Goal: Information Seeking & Learning: Learn about a topic

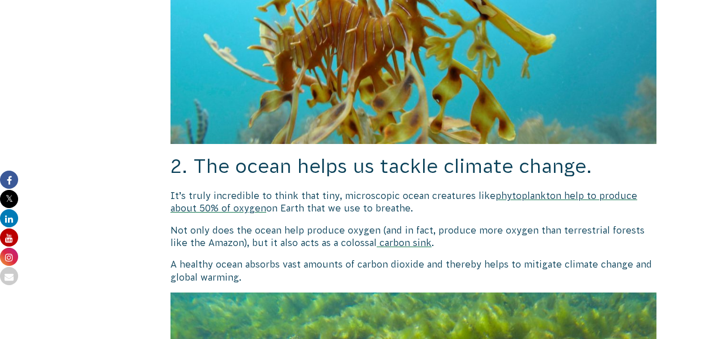
scroll to position [1149, 0]
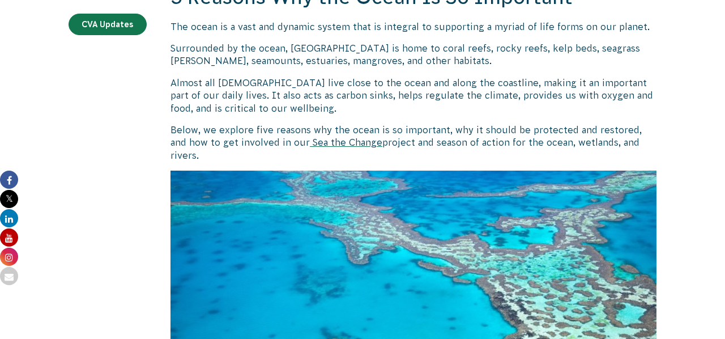
scroll to position [300, 0]
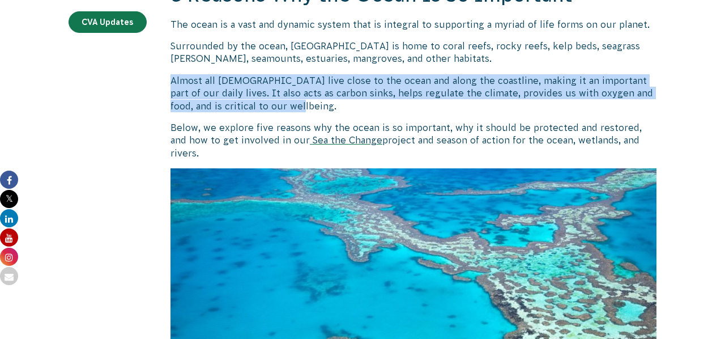
drag, startPoint x: 172, startPoint y: 77, endPoint x: 278, endPoint y: 104, distance: 109.3
click at [278, 104] on span "Almost all [DEMOGRAPHIC_DATA] live close to the ocean and along the coastline, …" at bounding box center [412, 93] width 483 height 36
copy span "Almost all [DEMOGRAPHIC_DATA] live close to the ocean and along the coastline, …"
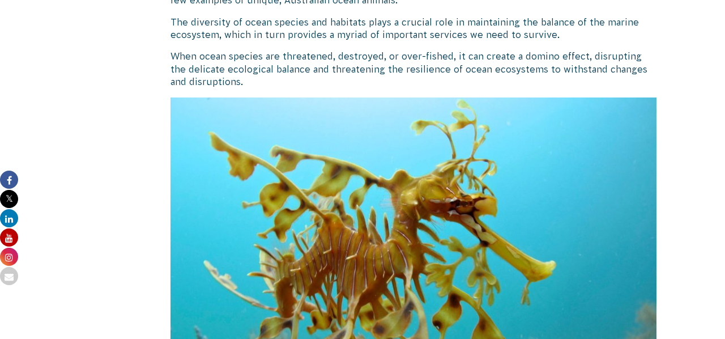
scroll to position [926, 0]
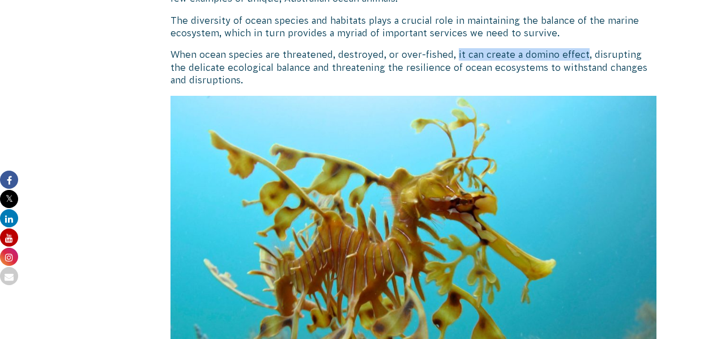
drag, startPoint x: 456, startPoint y: 33, endPoint x: 585, endPoint y: 31, distance: 129.8
click at [586, 48] on p "When ocean species are threatened, destroyed, or over-fished, it can create a d…" at bounding box center [414, 67] width 486 height 38
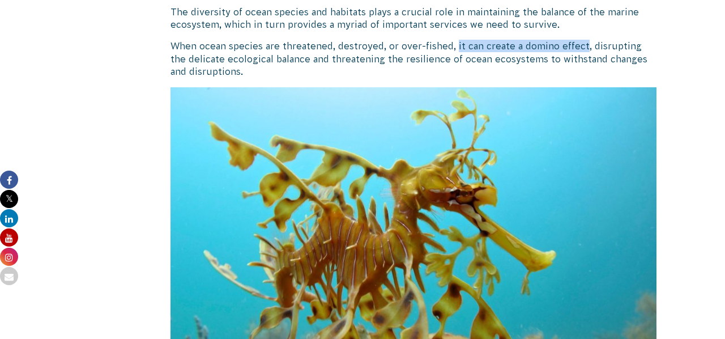
scroll to position [935, 0]
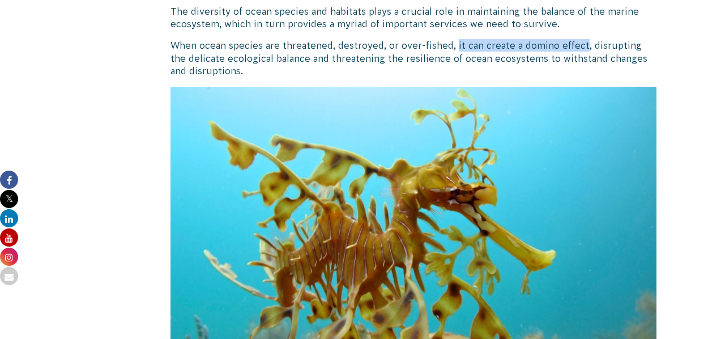
copy span "it can create a domino effect"
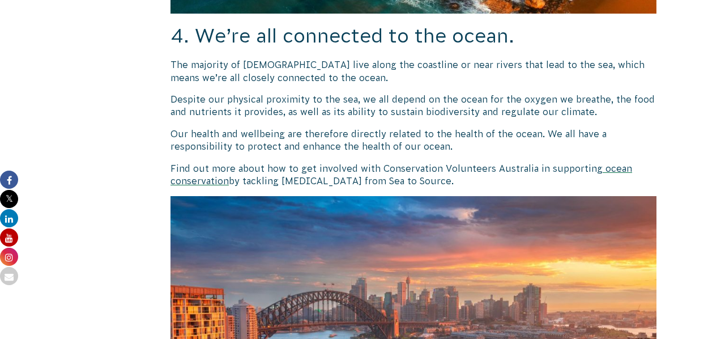
scroll to position [2148, 0]
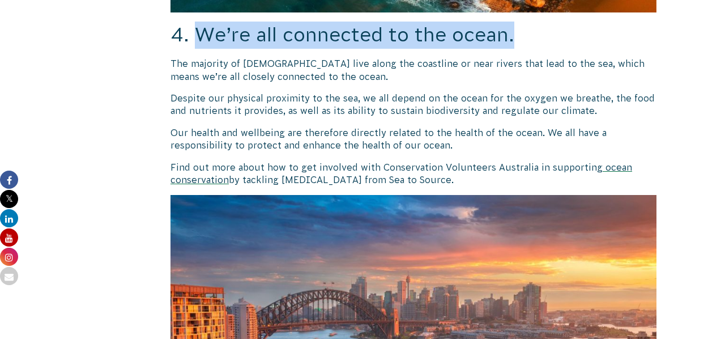
drag, startPoint x: 196, startPoint y: 13, endPoint x: 513, endPoint y: 17, distance: 317.4
click at [513, 24] on span "4. We’re all connected to the ocean." at bounding box center [343, 35] width 344 height 22
copy span "We’re all connected to the ocean."
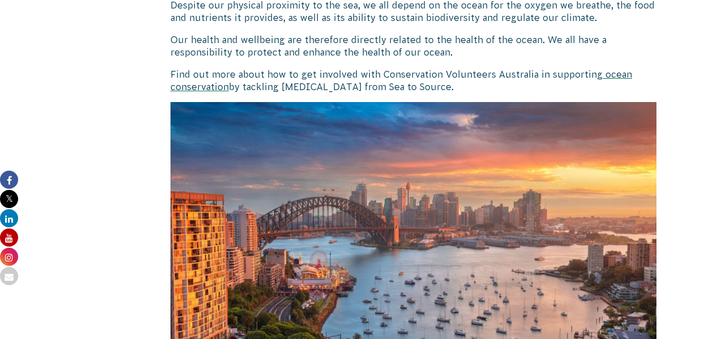
scroll to position [2235, 0]
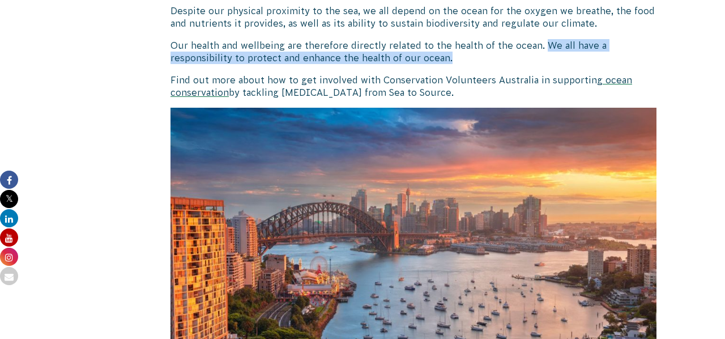
drag, startPoint x: 539, startPoint y: 23, endPoint x: 567, endPoint y: 33, distance: 30.3
click at [567, 39] on p "Our health and wellbeing are therefore directly related to the health of the oc…" at bounding box center [414, 52] width 486 height 26
copy span "We all have a responsibility to protect and enhance the health of our ocean."
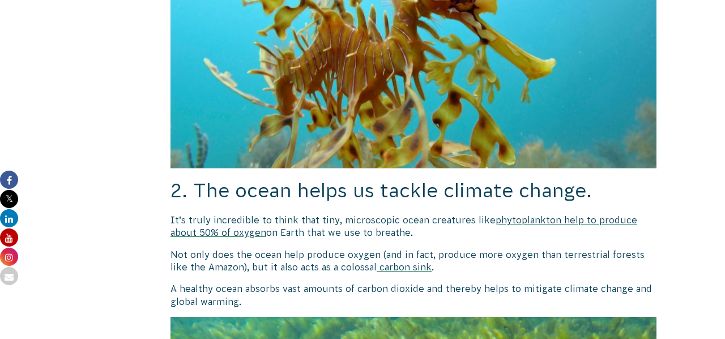
scroll to position [1123, 0]
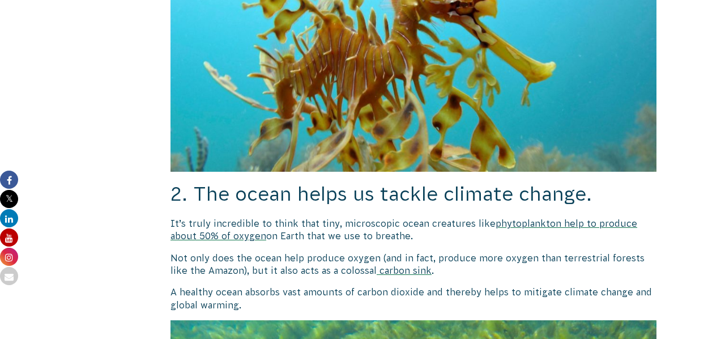
drag, startPoint x: 169, startPoint y: 204, endPoint x: 417, endPoint y: 216, distance: 248.0
copy p "It’s truly incredible to think that tiny, microscopic ocean creatures like phyt…"
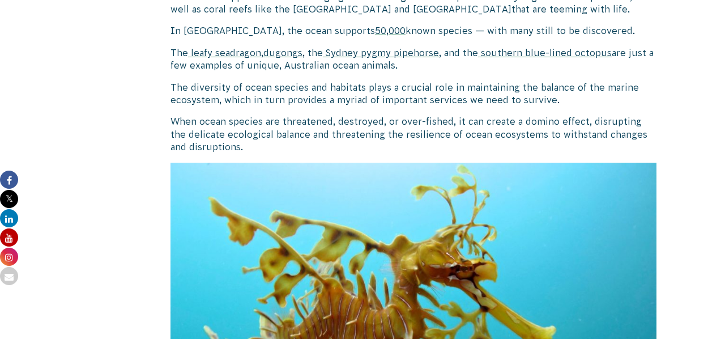
scroll to position [861, 0]
